Goal: Find specific page/section: Find specific page/section

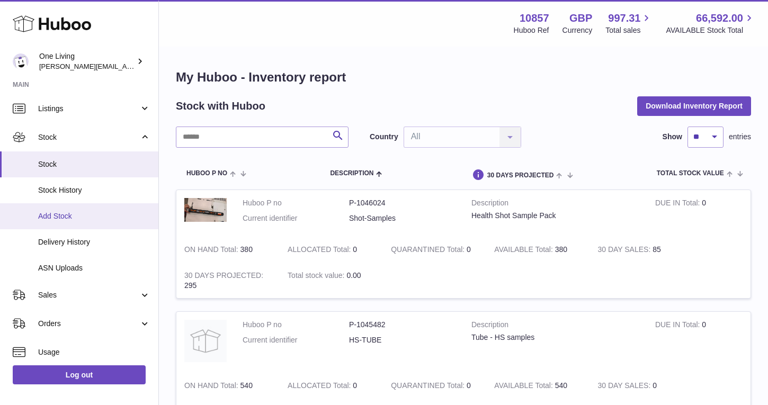
scroll to position [31, 0]
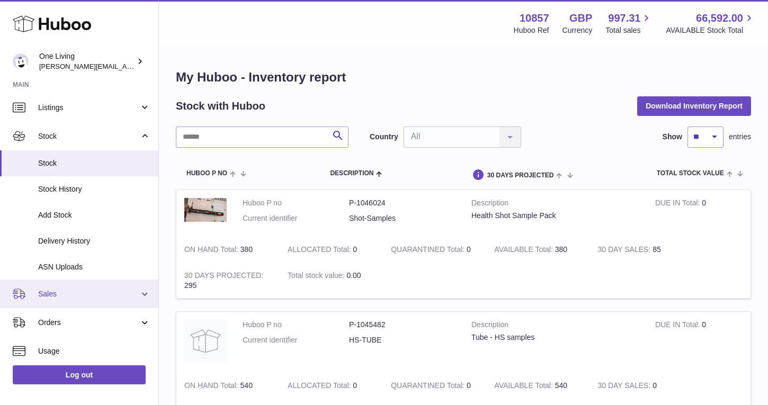
click at [83, 296] on span "Sales" at bounding box center [88, 294] width 101 height 10
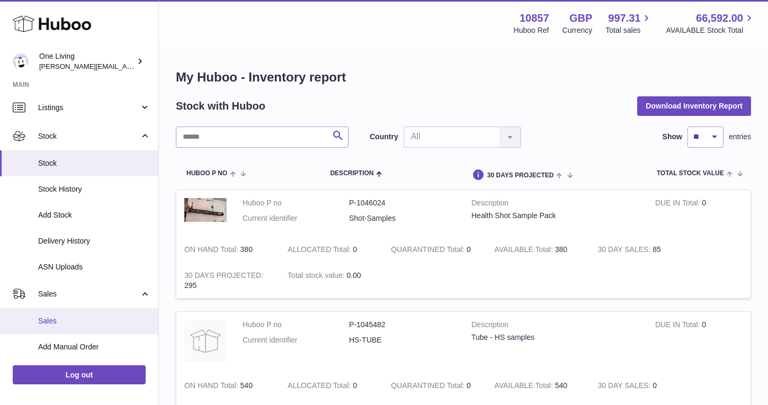
click at [82, 323] on span "Sales" at bounding box center [94, 321] width 112 height 10
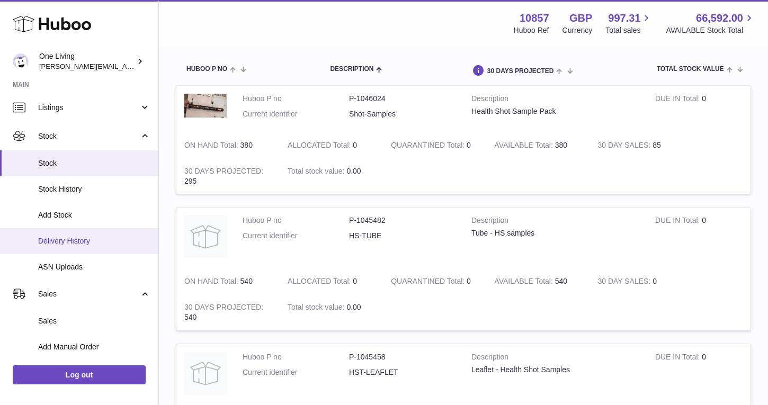
scroll to position [105, 0]
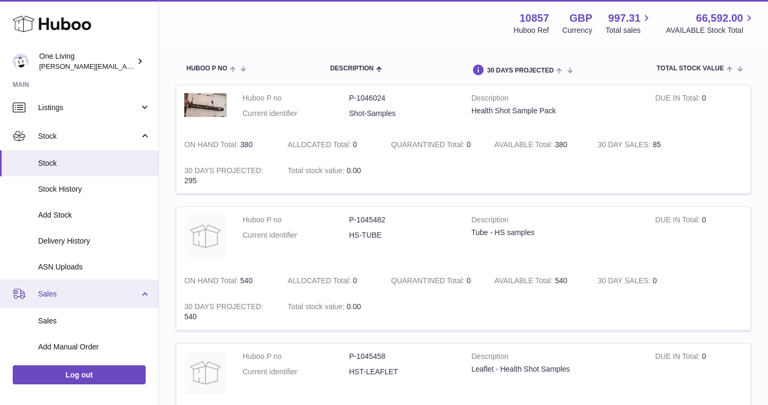
click at [110, 304] on link "Sales" at bounding box center [79, 294] width 158 height 29
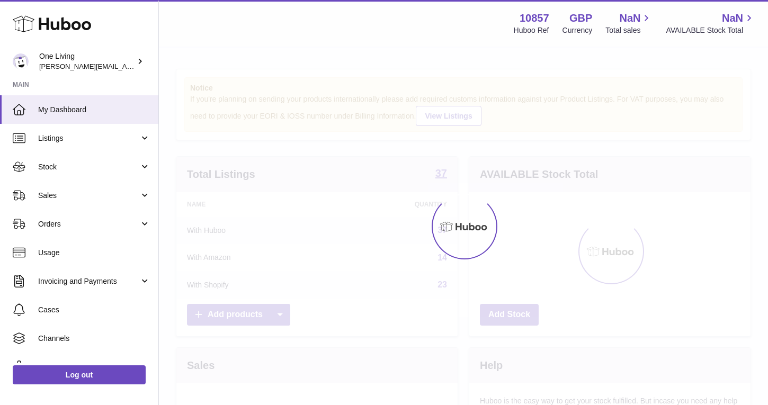
click at [111, 294] on link "Invoicing and Payments" at bounding box center [79, 281] width 158 height 29
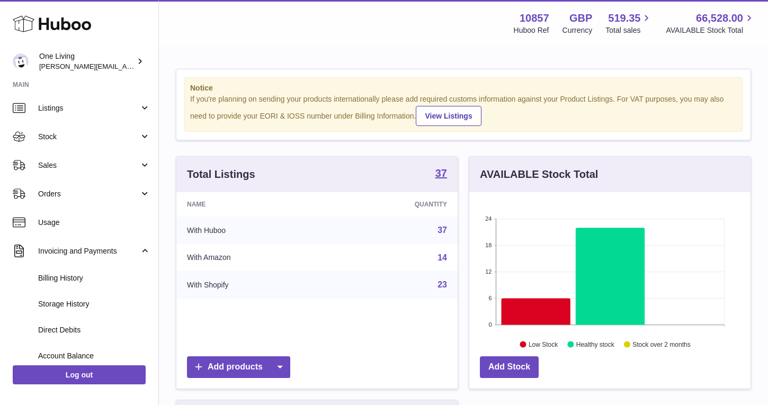
scroll to position [44, 0]
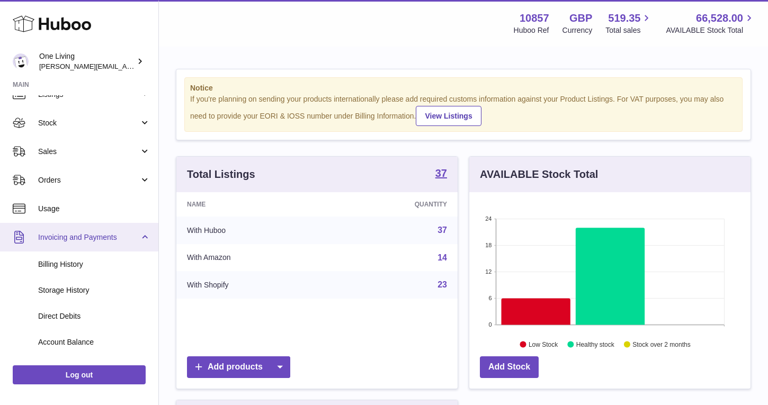
click at [130, 240] on span "Invoicing and Payments" at bounding box center [88, 238] width 101 height 10
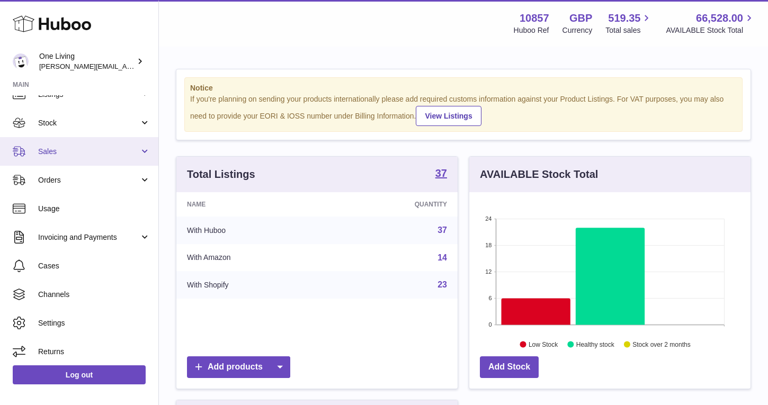
click at [135, 154] on span "Sales" at bounding box center [88, 152] width 101 height 10
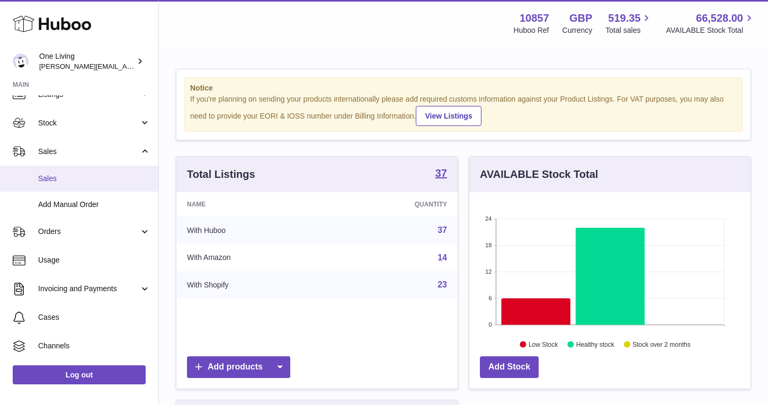
click at [105, 182] on span "Sales" at bounding box center [94, 179] width 112 height 10
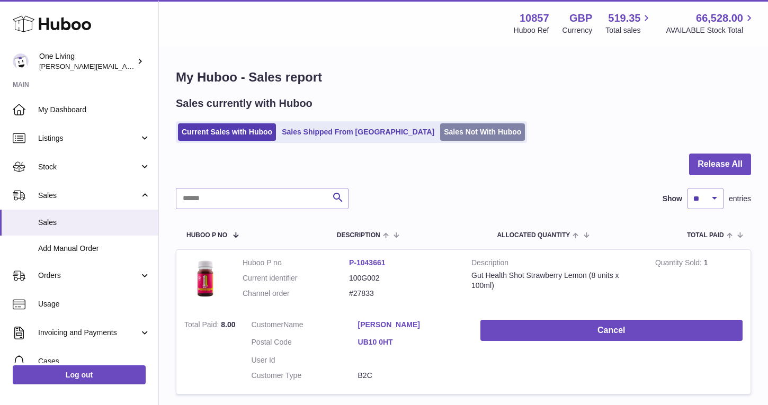
click at [440, 128] on link "Sales Not With Huboo" at bounding box center [482, 131] width 85 height 17
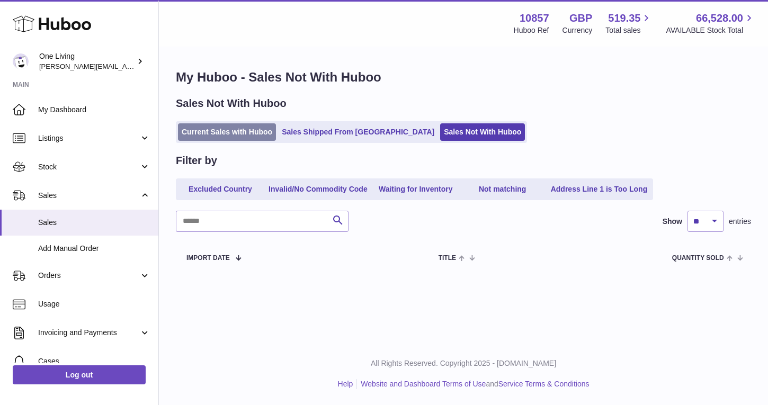
click at [214, 139] on link "Current Sales with Huboo" at bounding box center [227, 131] width 98 height 17
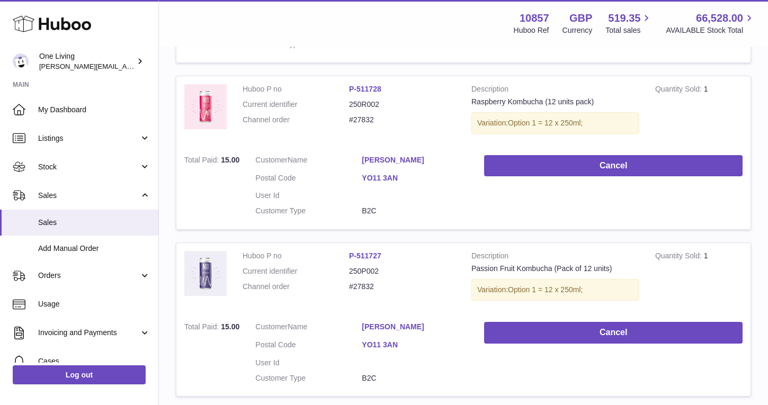
scroll to position [963, 0]
